Goal: Task Accomplishment & Management: Complete application form

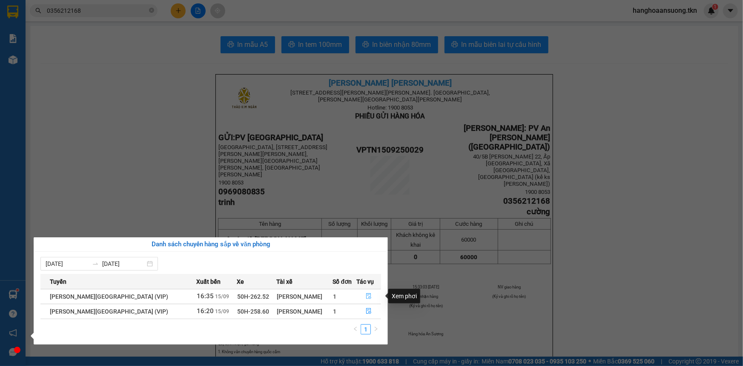
click at [366, 297] on icon "file-done" at bounding box center [369, 296] width 6 height 6
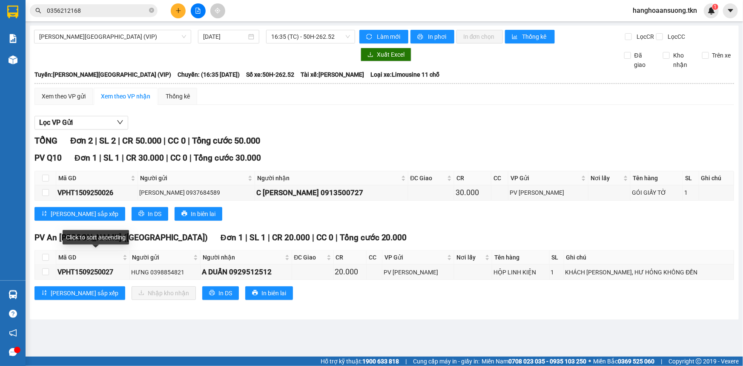
click at [53, 256] on th at bounding box center [45, 257] width 21 height 14
click at [46, 255] on input "checkbox" at bounding box center [45, 257] width 7 height 7
checkbox input "true"
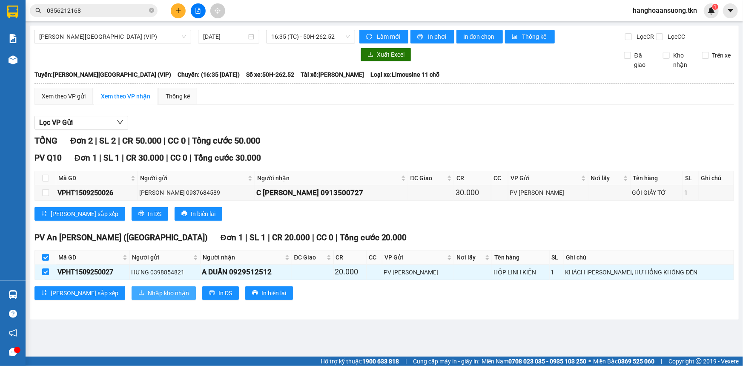
click at [132, 288] on button "Nhập kho nhận" at bounding box center [164, 293] width 64 height 14
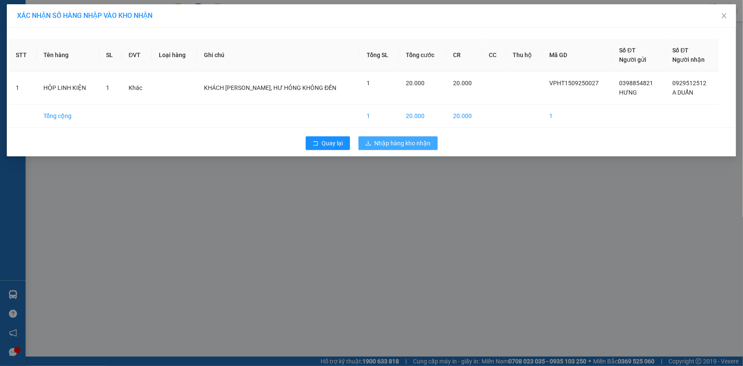
click at [374, 143] on button "Nhập hàng kho nhận" at bounding box center [398, 143] width 79 height 14
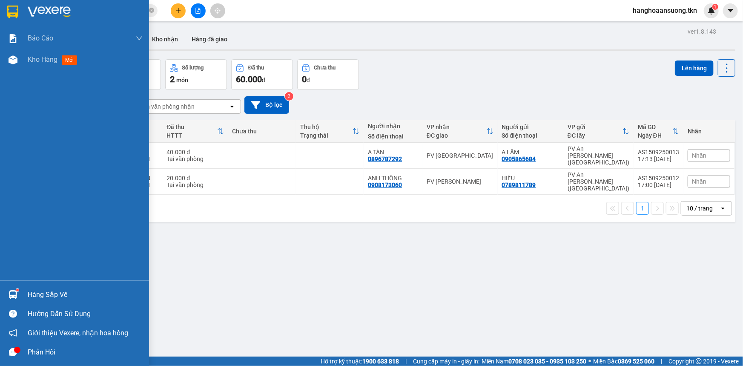
click at [18, 295] on div at bounding box center [13, 294] width 15 height 15
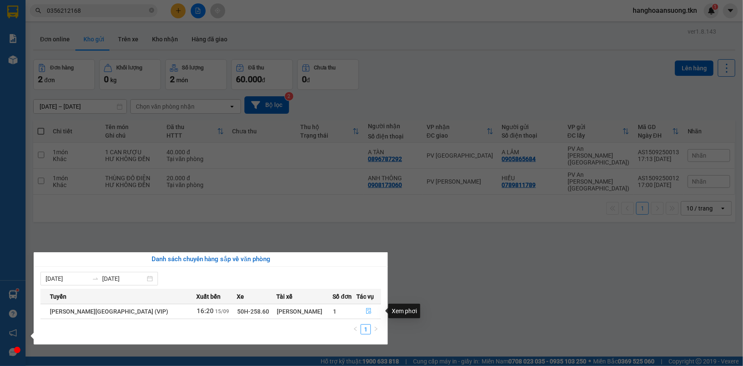
click at [366, 311] on icon "file-done" at bounding box center [369, 311] width 6 height 6
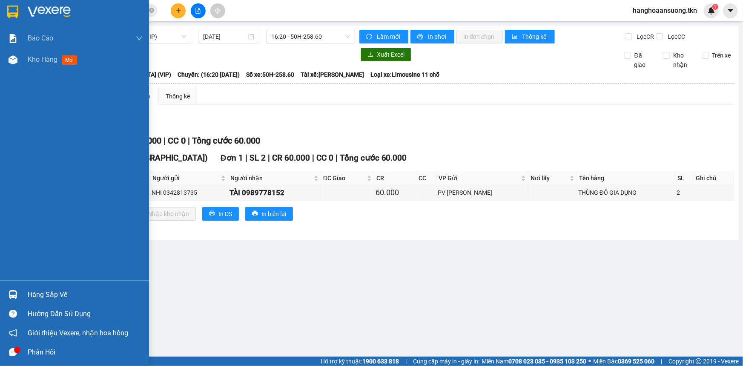
click at [16, 297] on img at bounding box center [13, 294] width 9 height 9
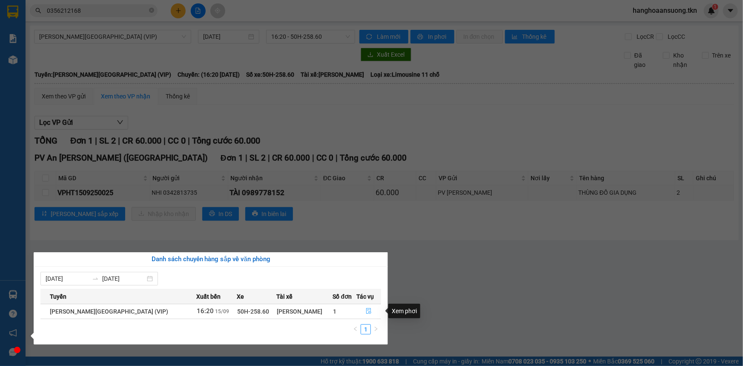
click at [367, 311] on icon "file-done" at bounding box center [368, 311] width 5 height 6
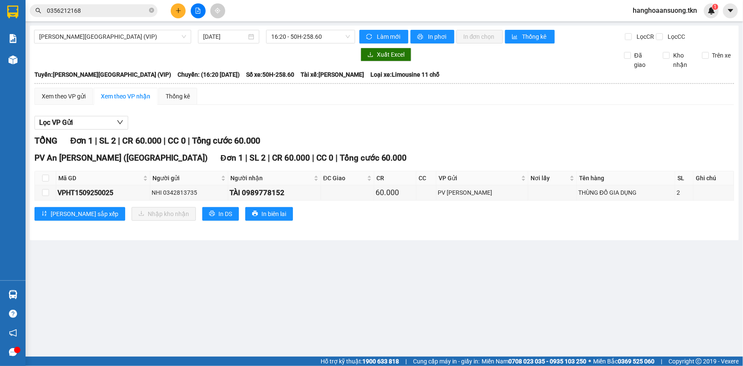
click at [109, 10] on input "0356212168" at bounding box center [97, 10] width 100 height 9
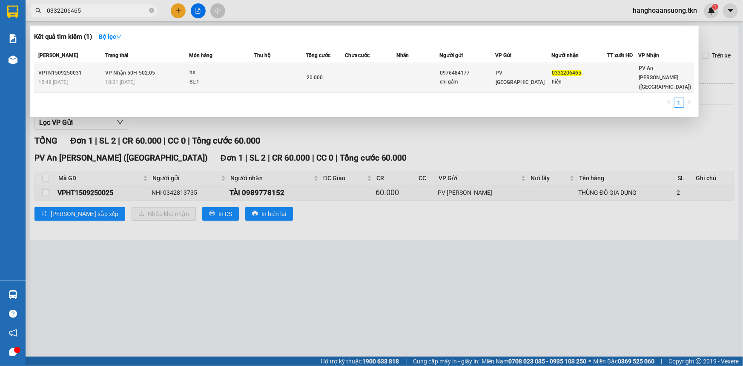
type input "0332206465"
click at [198, 72] on div "hs" at bounding box center [221, 72] width 64 height 9
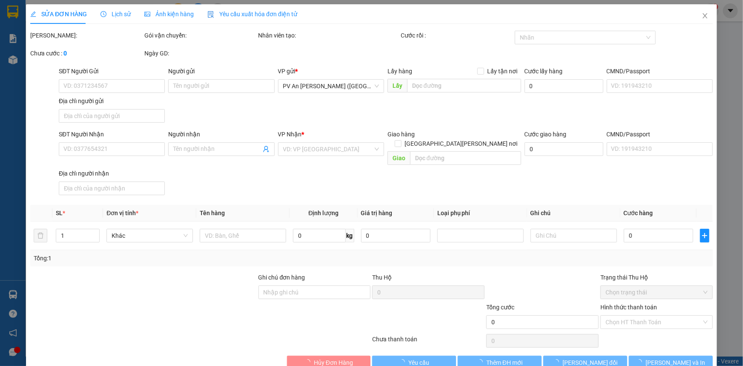
type input "0976484177"
type input "chi gấm"
type input "0332206465"
type input "hiền"
type input "20.000"
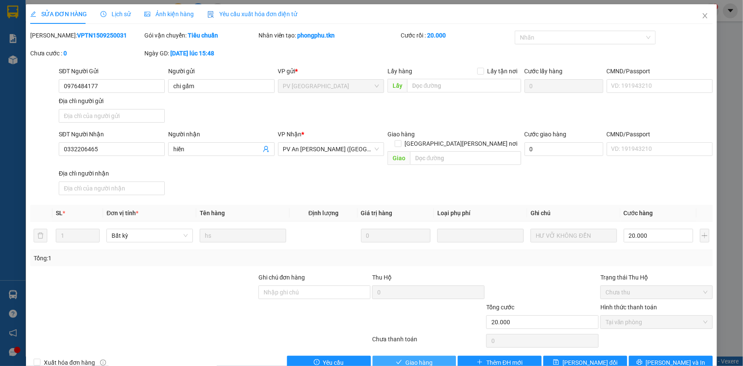
click at [425, 358] on span "Giao hàng" at bounding box center [418, 362] width 27 height 9
